Goal: Transaction & Acquisition: Purchase product/service

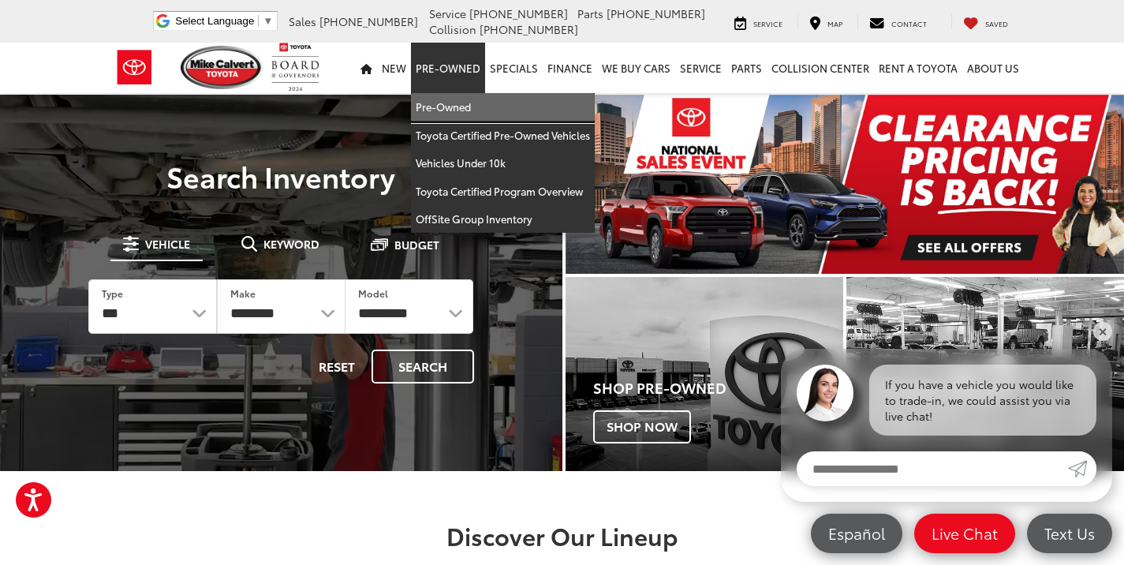
click at [466, 104] on link "Pre-Owned" at bounding box center [503, 107] width 184 height 28
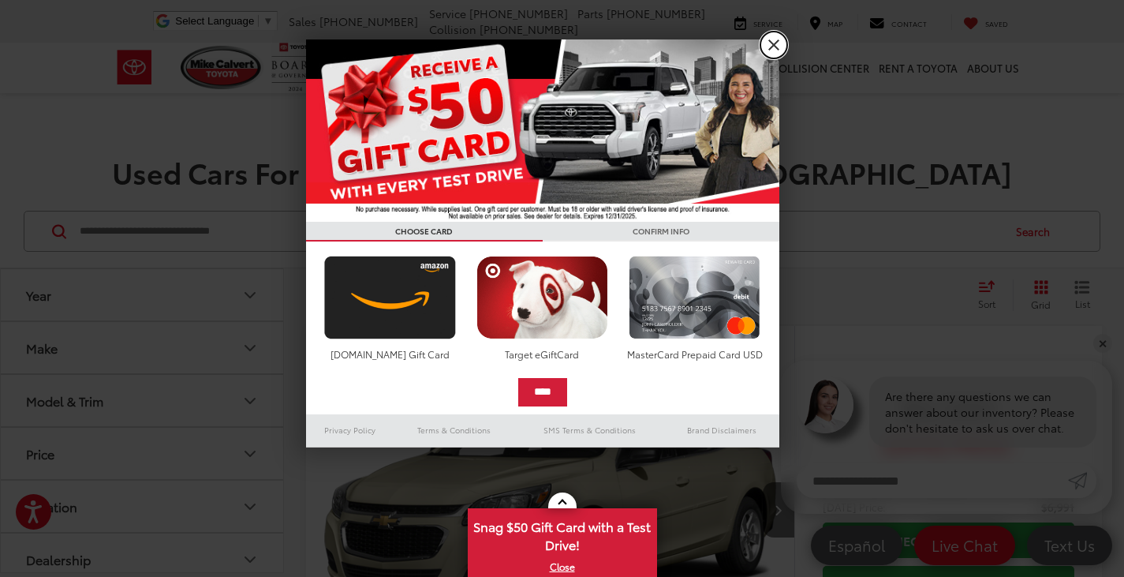
click at [784, 52] on link "X" at bounding box center [773, 45] width 27 height 27
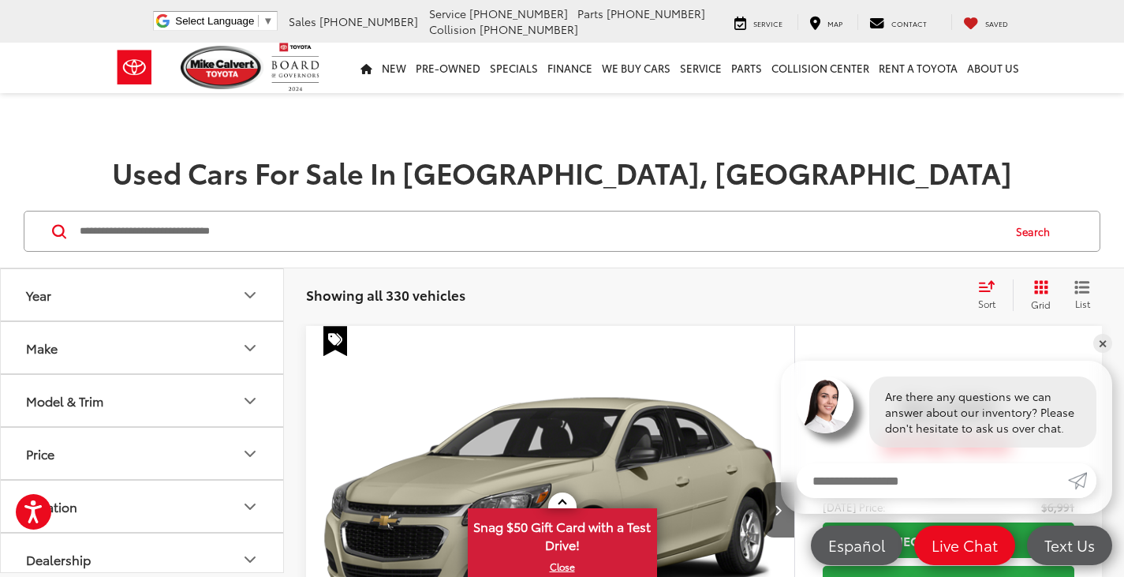
click at [308, 218] on input "Search by Make, Model, or Keyword" at bounding box center [539, 231] width 923 height 38
type input "******"
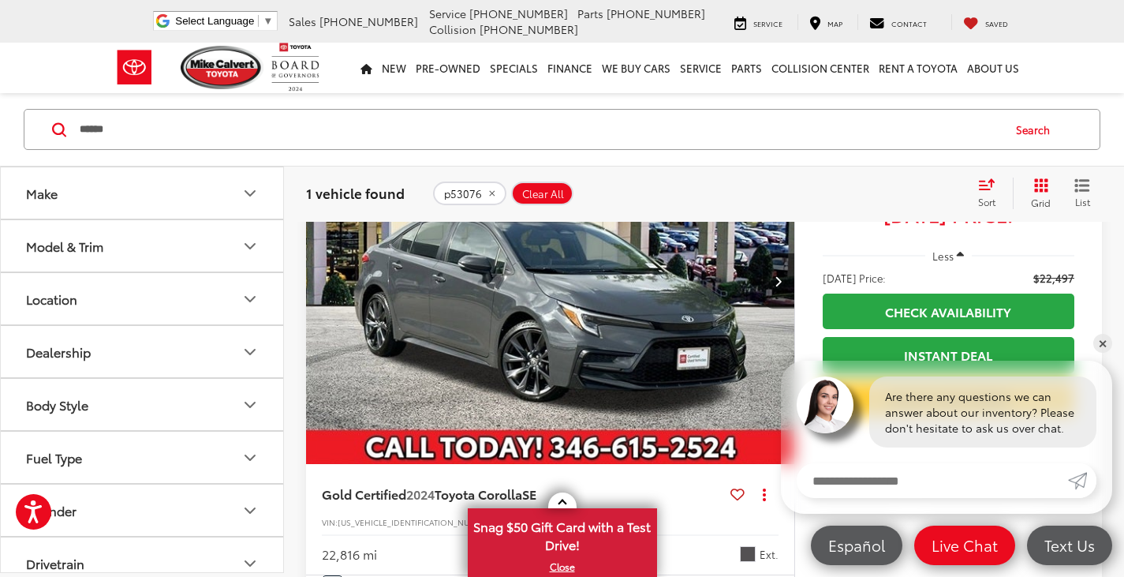
scroll to position [237, 0]
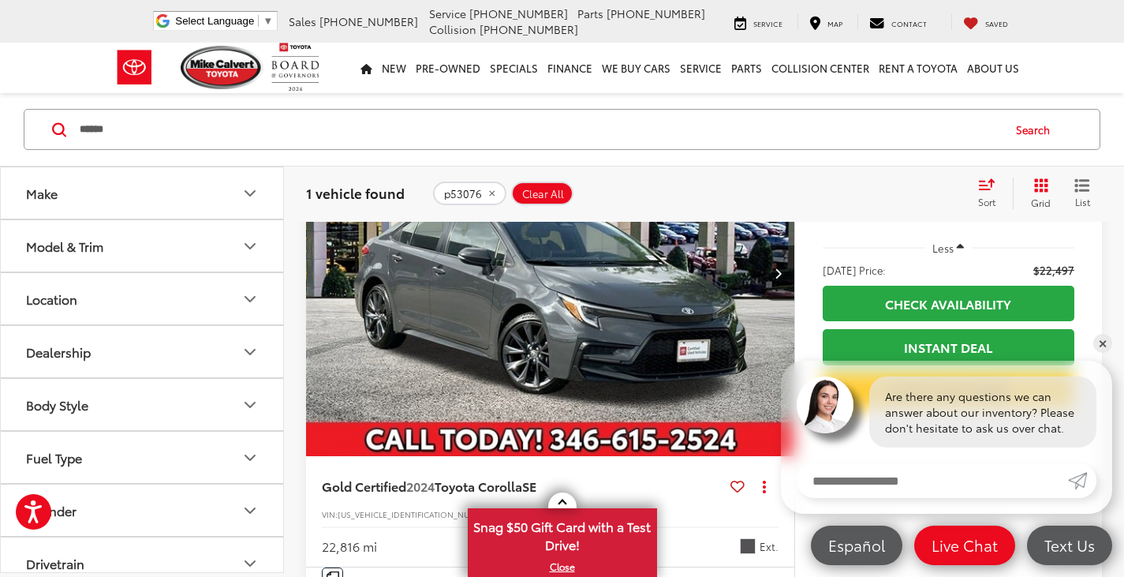
click at [491, 318] on img "2024 Toyota Corolla SE 0" at bounding box center [550, 273] width 491 height 368
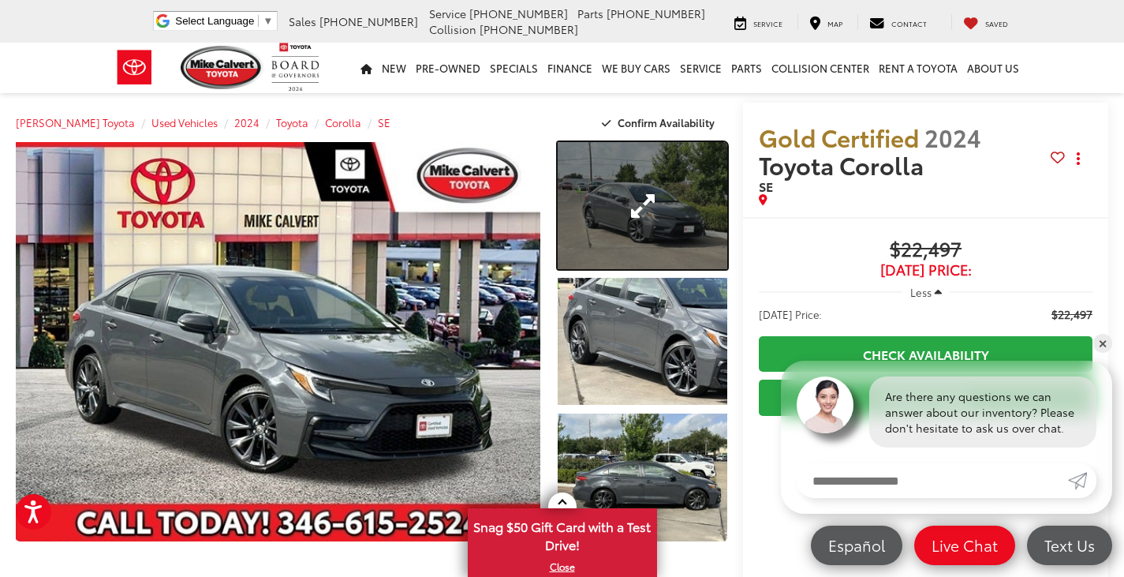
click at [665, 218] on link "Expand Photo 1" at bounding box center [643, 205] width 170 height 127
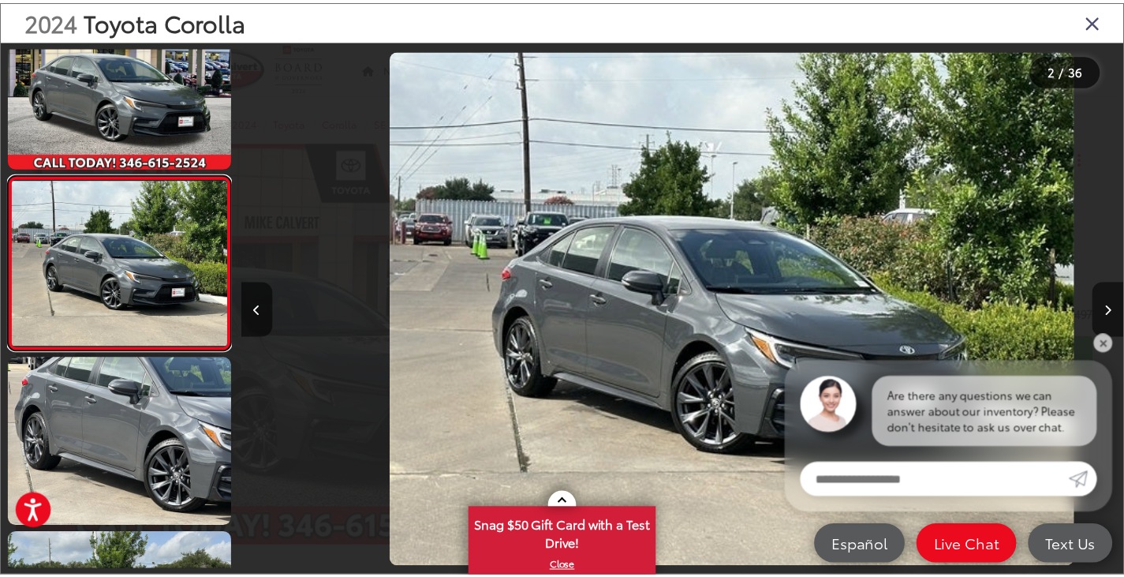
scroll to position [0, 891]
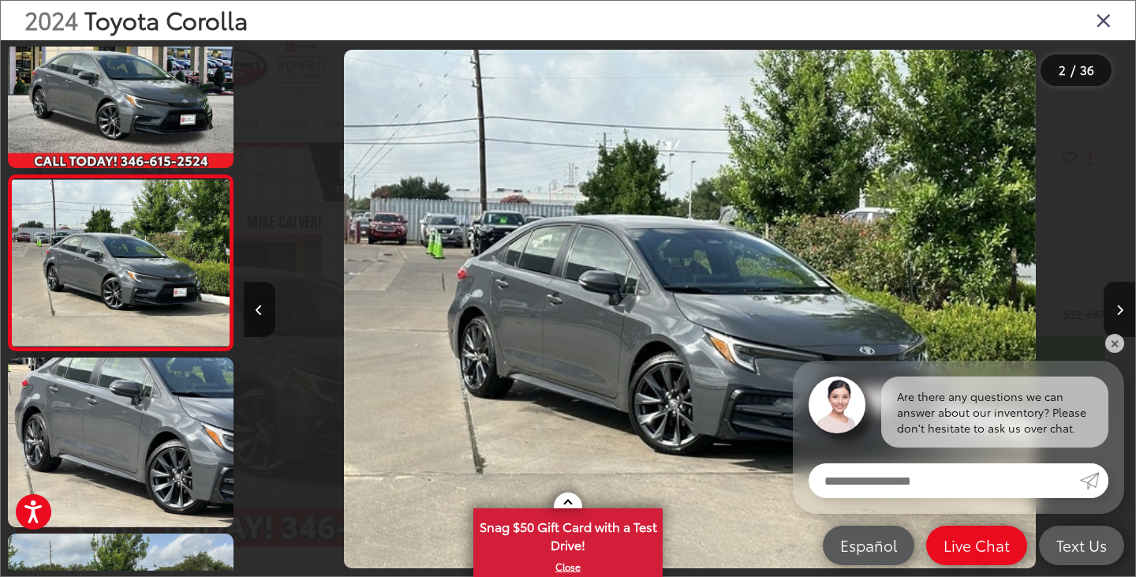
click at [1107, 17] on icon "Close gallery" at bounding box center [1104, 19] width 16 height 21
